Goal: Transaction & Acquisition: Download file/media

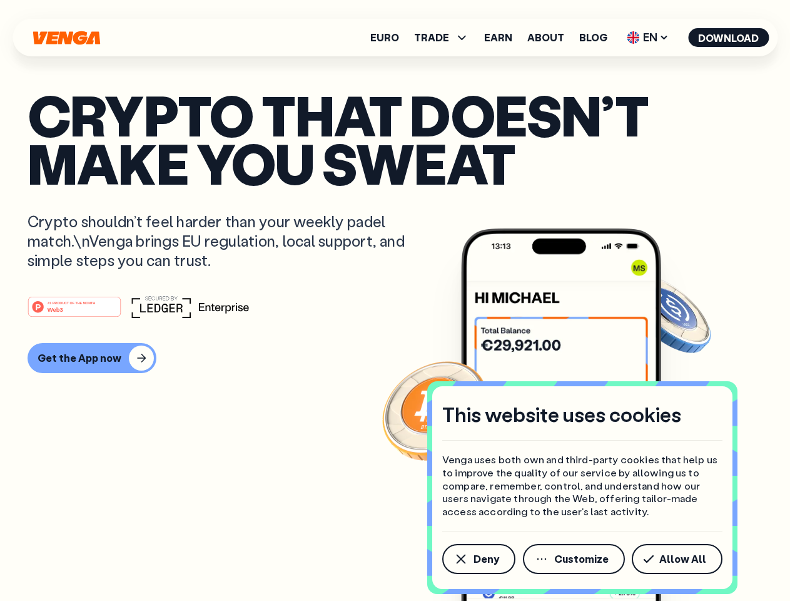
click at [395, 300] on div "#1 PRODUCT OF THE MONTH Web3" at bounding box center [395, 306] width 735 height 23
click at [478, 559] on span "Deny" at bounding box center [487, 559] width 26 height 10
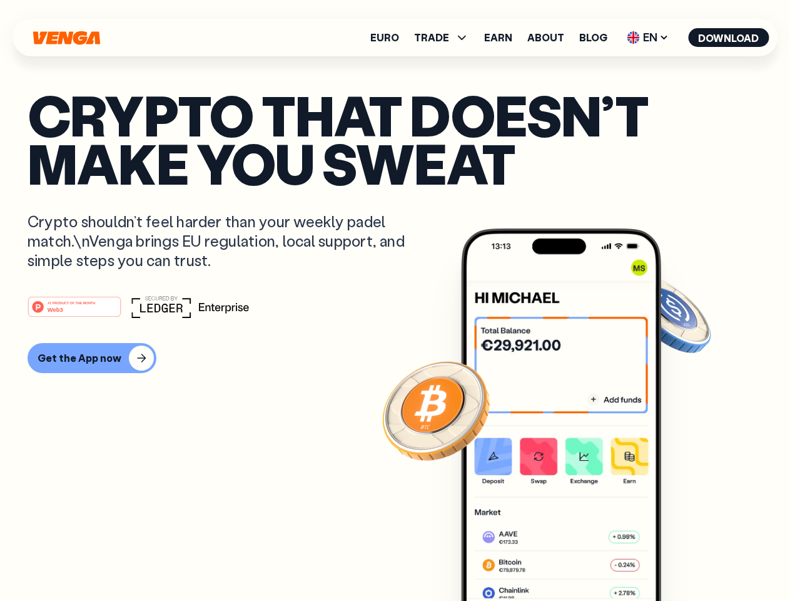
click at [575, 559] on img at bounding box center [561, 437] width 200 height 419
click at [680, 559] on article "Crypto that doesn’t make you sweat Crypto shouldn’t feel harder than your weekl…" at bounding box center [395, 325] width 735 height 469
click at [446, 38] on span "TRADE" at bounding box center [431, 38] width 35 height 10
click at [648, 38] on span "EN" at bounding box center [648, 38] width 51 height 20
click at [729, 38] on button "Download" at bounding box center [728, 37] width 81 height 19
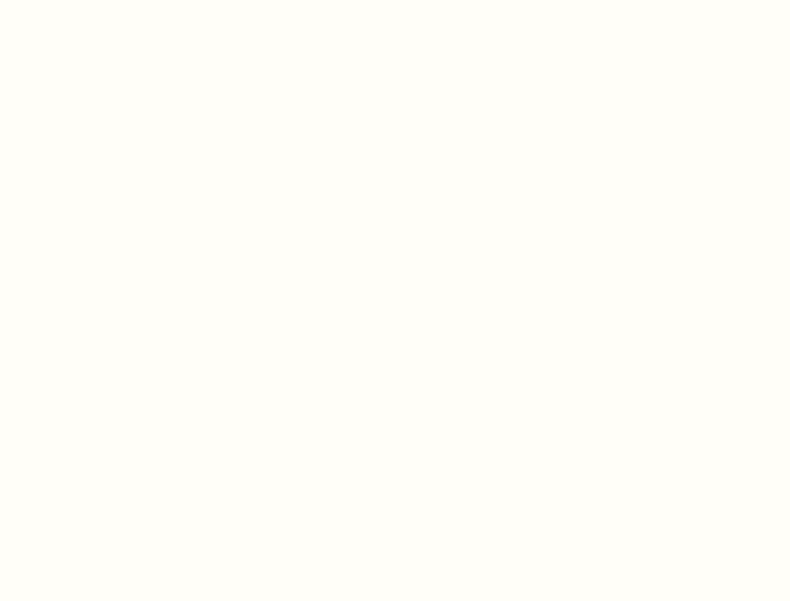
click at [395, 0] on html "This website uses cookies Venga uses both own and third-party cookies that help…" at bounding box center [395, 0] width 790 height 0
click at [90, 0] on html "This website uses cookies Venga uses both own and third-party cookies that help…" at bounding box center [395, 0] width 790 height 0
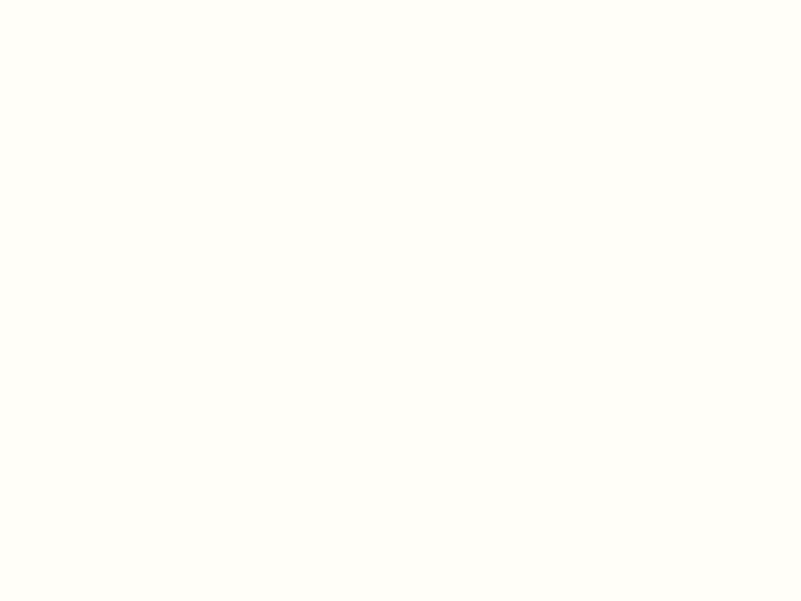
click at [76, 0] on html "This website uses cookies Venga uses both own and third-party cookies that help…" at bounding box center [400, 0] width 801 height 0
